Goal: Find specific page/section: Find specific page/section

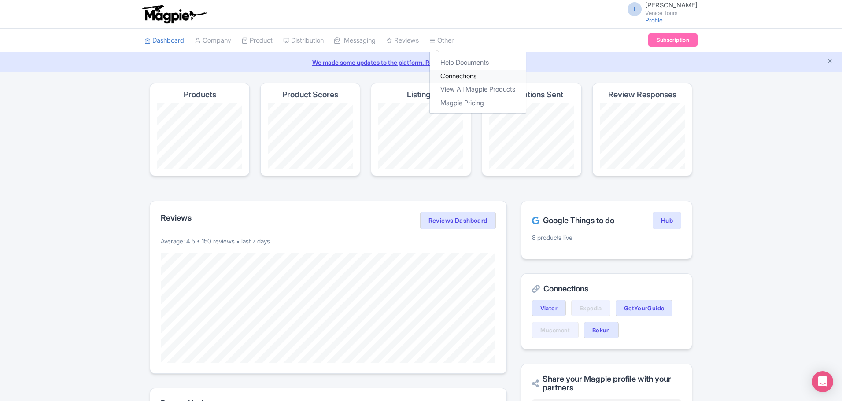
click at [472, 74] on link "Connections" at bounding box center [478, 77] width 96 height 14
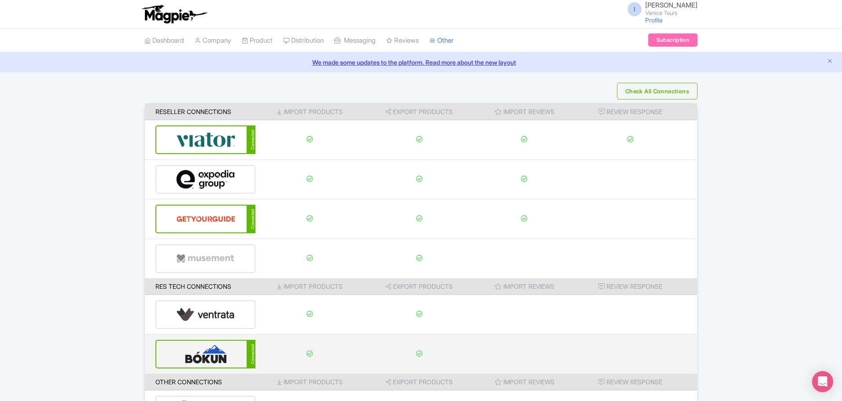
click at [248, 357] on div "Connected" at bounding box center [251, 354] width 9 height 29
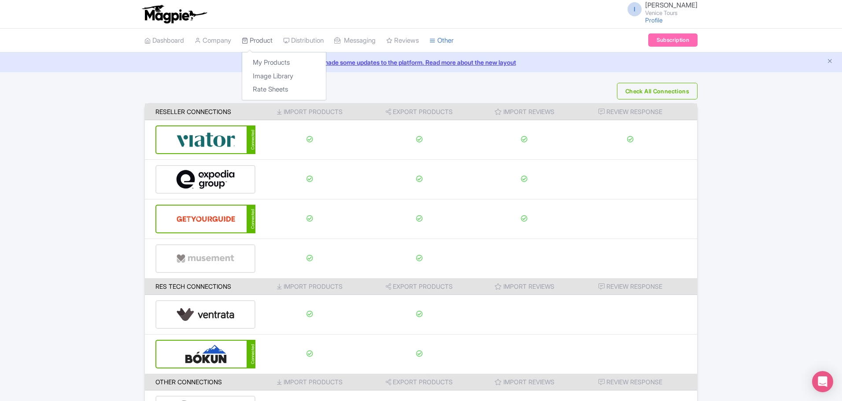
click at [265, 38] on link "Product" at bounding box center [257, 41] width 31 height 24
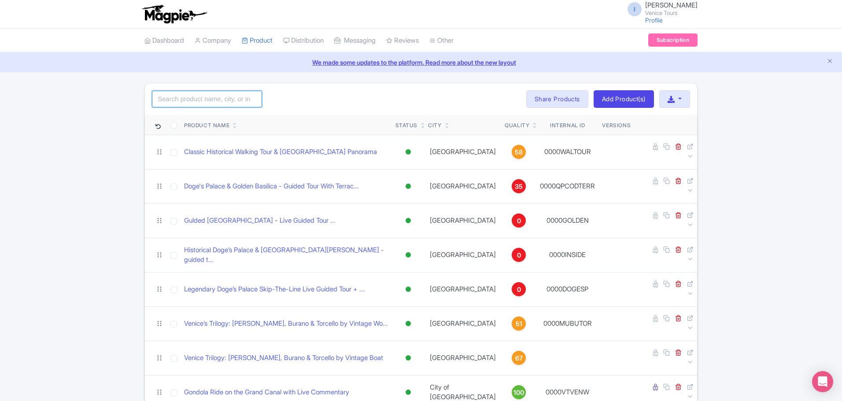
click at [193, 99] on input "search" at bounding box center [207, 99] width 110 height 17
click at [184, 98] on input "search" at bounding box center [207, 99] width 110 height 17
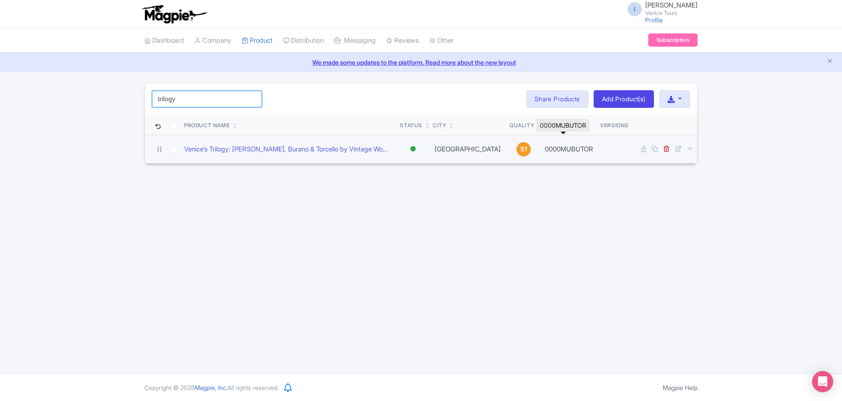
type input "trilogy"
drag, startPoint x: 545, startPoint y: 152, endPoint x: 593, endPoint y: 152, distance: 48.9
click at [593, 152] on td "0000MUBUTOR" at bounding box center [569, 149] width 56 height 29
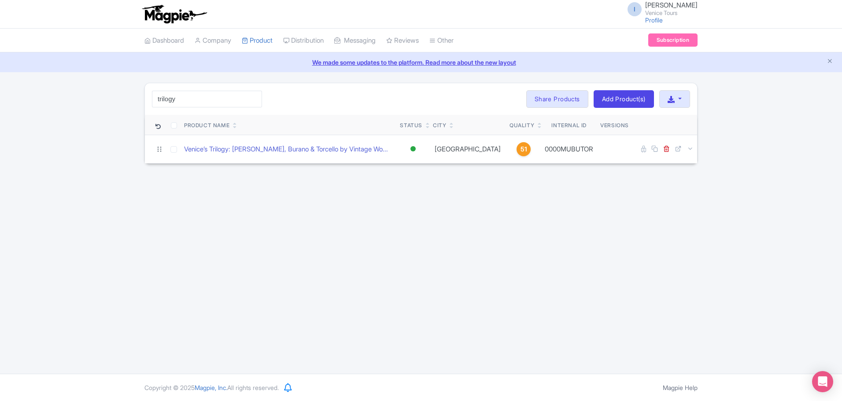
click at [610, 185] on div "I [PERSON_NAME] Venice Tours Profile Users Settings Sign out Dashboard Company …" at bounding box center [421, 187] width 842 height 374
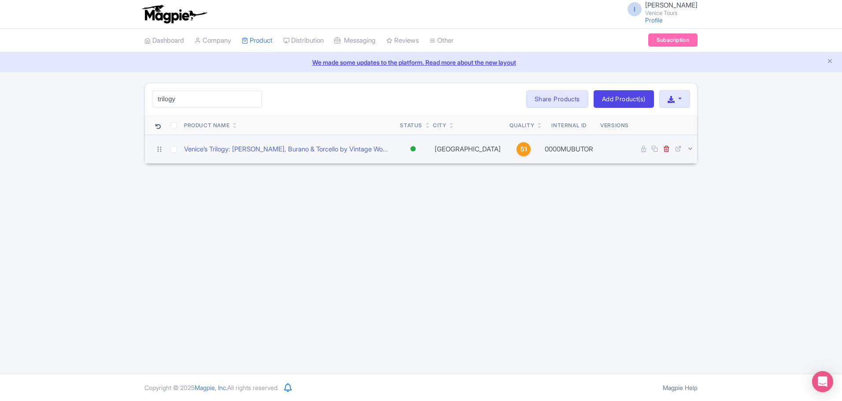
click at [691, 148] on icon at bounding box center [690, 148] width 7 height 7
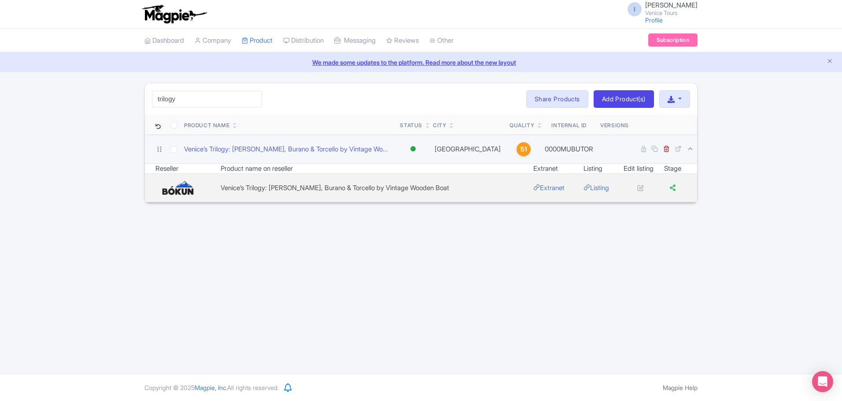
click at [554, 264] on div "I [PERSON_NAME] Venice Tours Profile Users Settings Sign out Dashboard Company …" at bounding box center [421, 187] width 842 height 374
click at [314, 62] on link "Manage Resellers" at bounding box center [326, 63] width 84 height 14
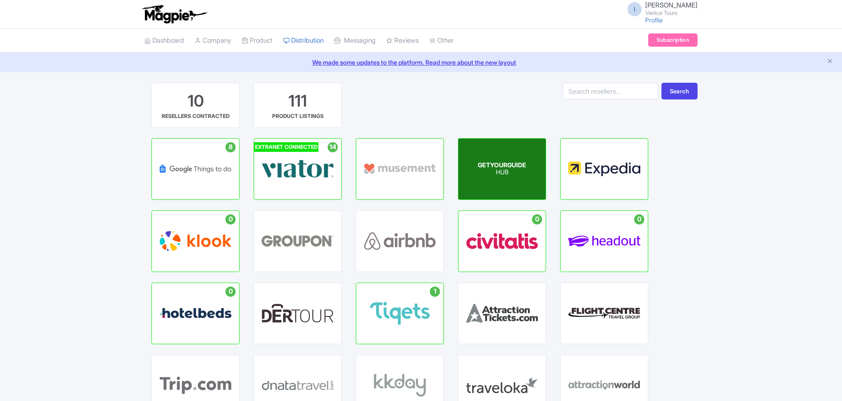
click at [494, 164] on span "GETYOURGUIDE" at bounding box center [502, 164] width 48 height 7
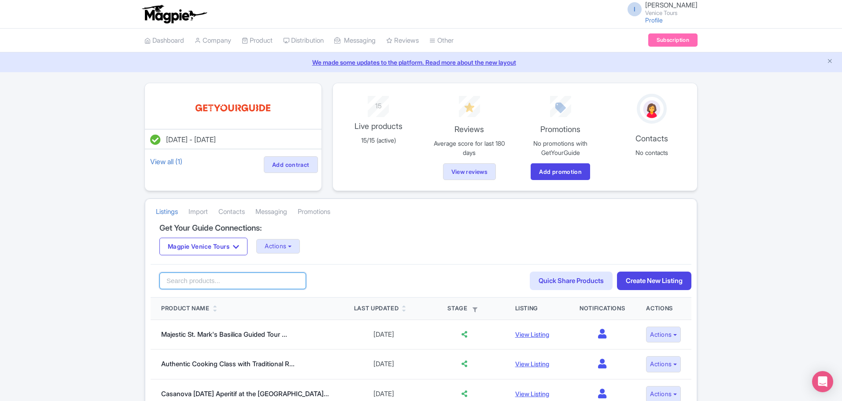
click at [211, 278] on input "search" at bounding box center [232, 281] width 147 height 17
type input "trilogy"
